Goal: Information Seeking & Learning: Learn about a topic

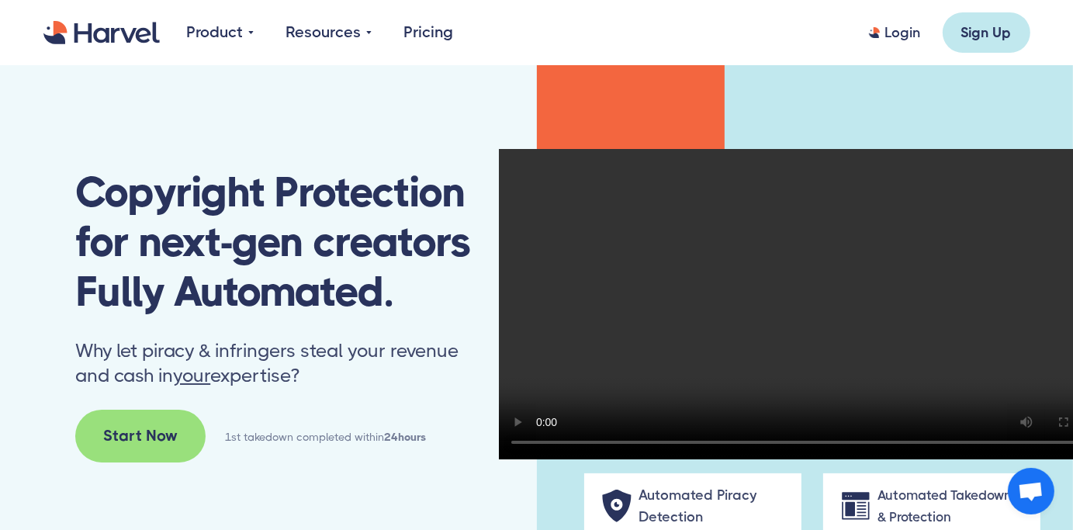
click at [146, 438] on div "Start Now" at bounding box center [140, 435] width 74 height 23
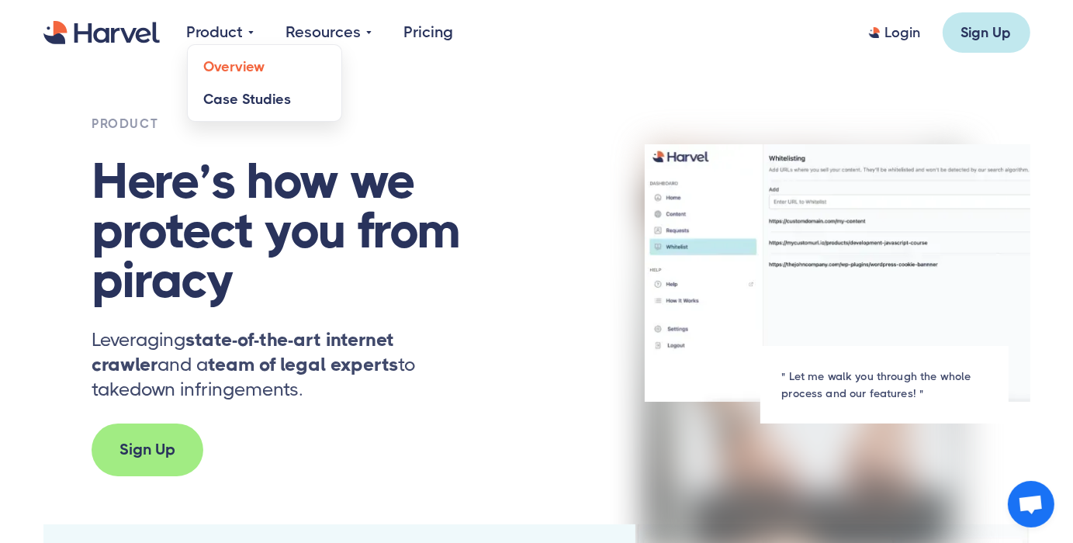
click at [222, 89] on link "Case Studies" at bounding box center [265, 99] width 154 height 33
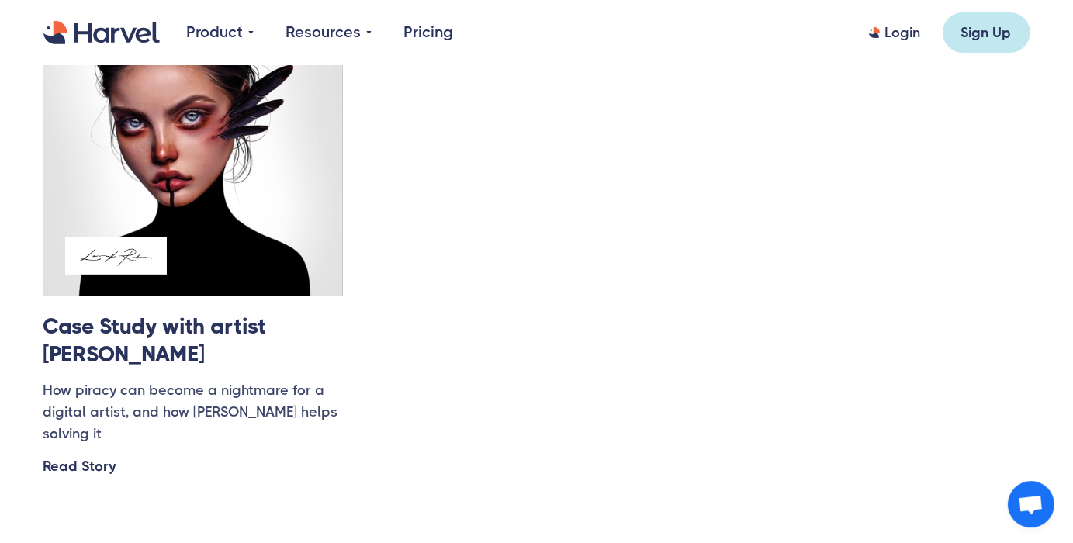
scroll to position [469, 0]
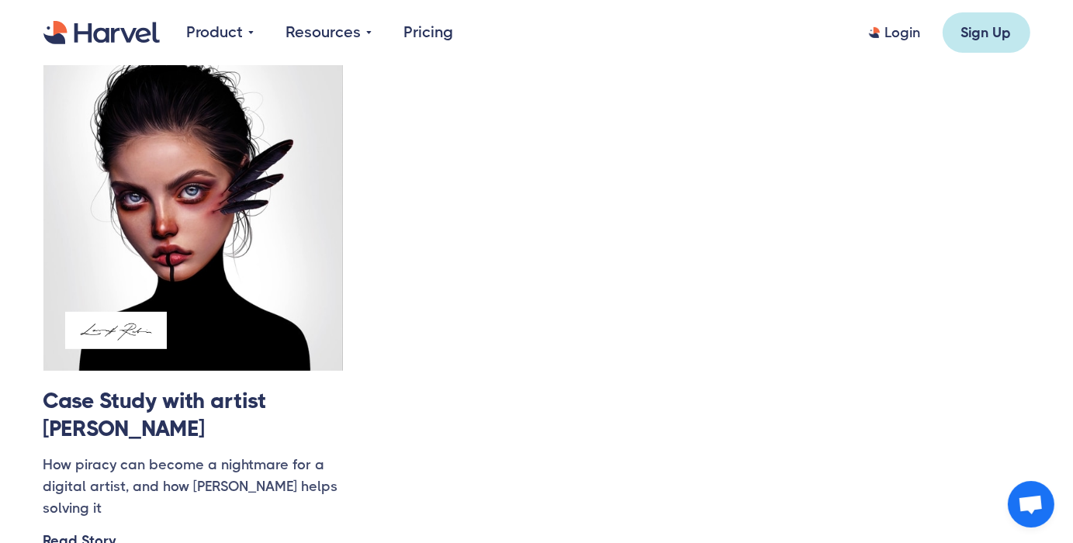
click at [421, 34] on link "Pricing" at bounding box center [429, 32] width 50 height 23
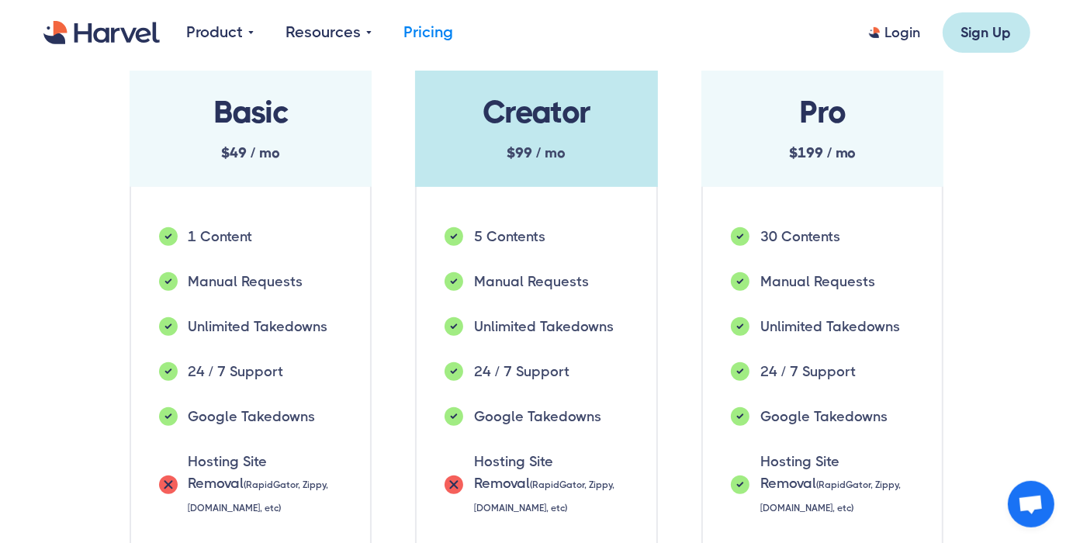
scroll to position [584, 0]
